Goal: Information Seeking & Learning: Find specific fact

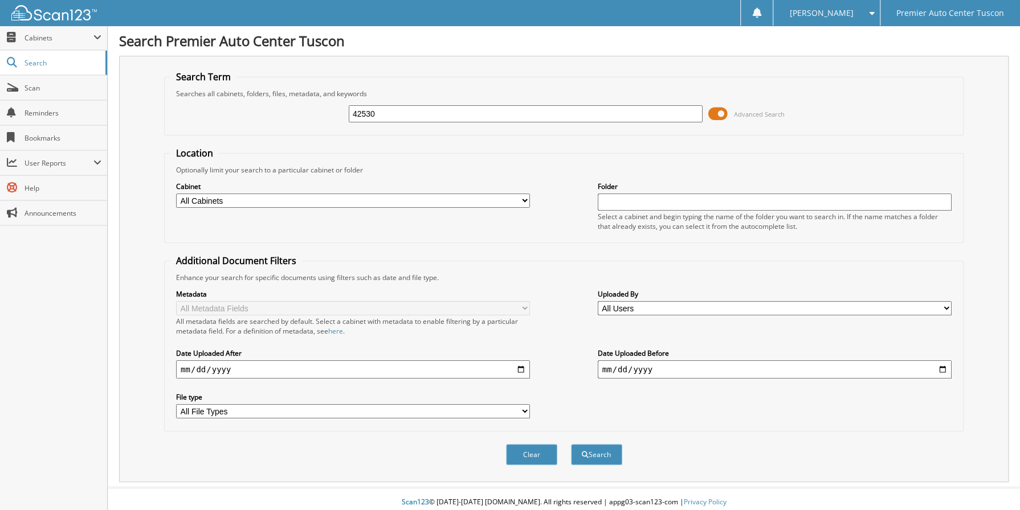
type input "42530"
click at [571, 444] on button "Search" at bounding box center [596, 454] width 51 height 21
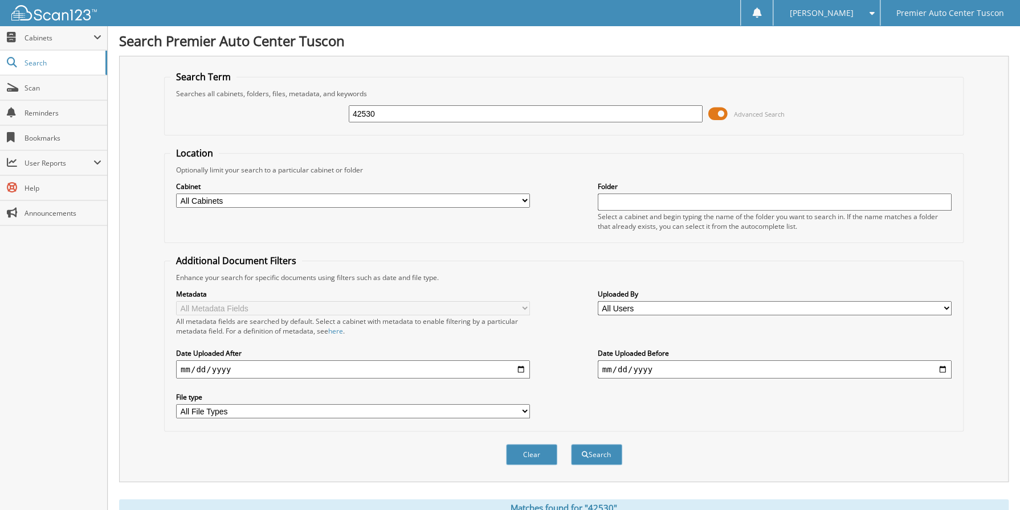
drag, startPoint x: 393, startPoint y: 110, endPoint x: 296, endPoint y: 139, distance: 101.1
click at [296, 139] on form "Search Term Searches all cabinets, folders, files, metadata, and keywords 42530…" at bounding box center [563, 274] width 799 height 407
type input "42627"
click at [571, 444] on button "Search" at bounding box center [596, 454] width 51 height 21
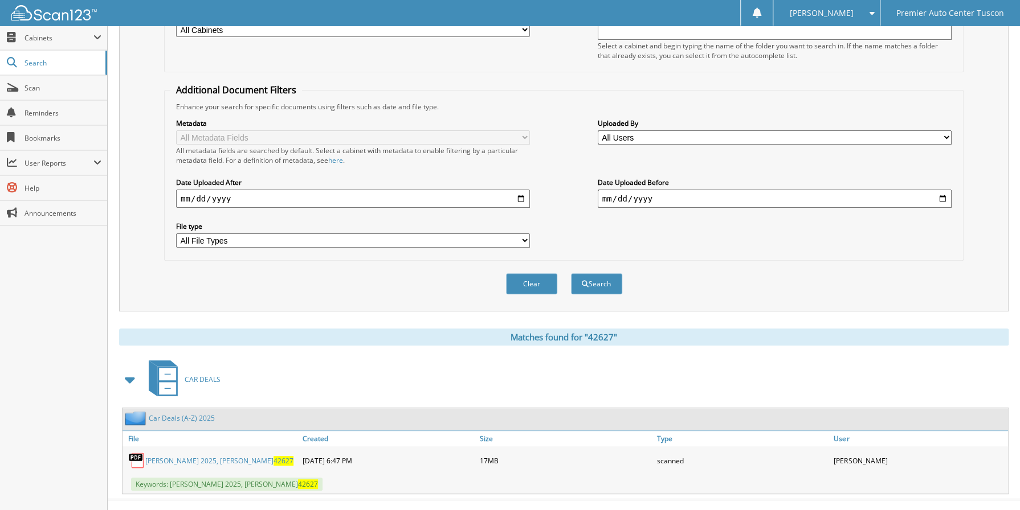
scroll to position [185, 0]
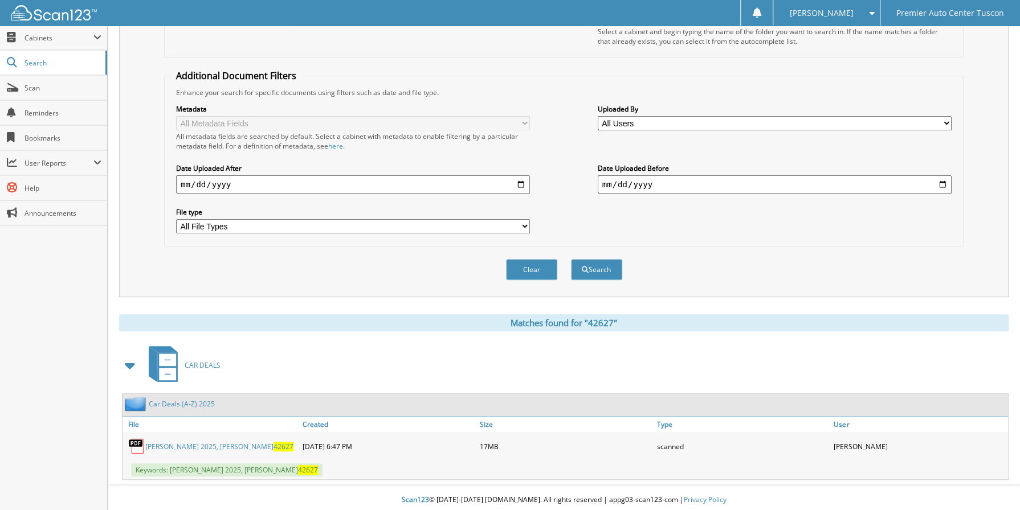
click at [219, 444] on link "[PERSON_NAME] 2025, [PERSON_NAME] 42627" at bounding box center [219, 447] width 148 height 10
